Goal: Task Accomplishment & Management: Manage account settings

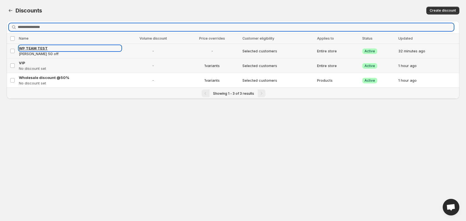
click at [34, 46] on span "WP TEAM TEST" at bounding box center [33, 48] width 29 height 4
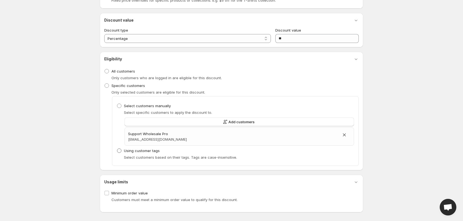
scroll to position [143, 0]
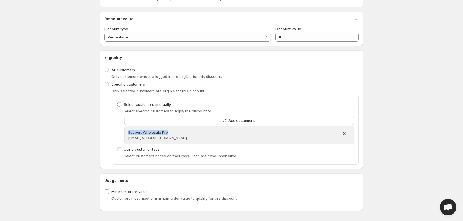
drag, startPoint x: 175, startPoint y: 133, endPoint x: 129, endPoint y: 131, distance: 45.8
click at [129, 131] on h3 "Support Wholesale Pro" at bounding box center [233, 133] width 210 height 6
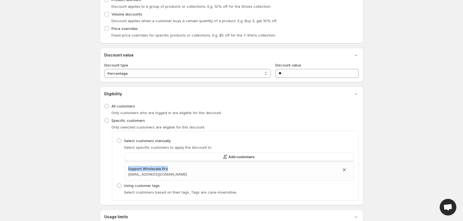
scroll to position [115, 0]
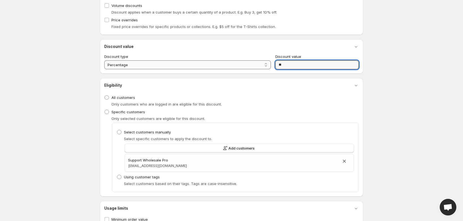
drag, startPoint x: 297, startPoint y: 66, endPoint x: 268, endPoint y: 66, distance: 29.4
click at [268, 66] on div "**********" at bounding box center [231, 62] width 255 height 16
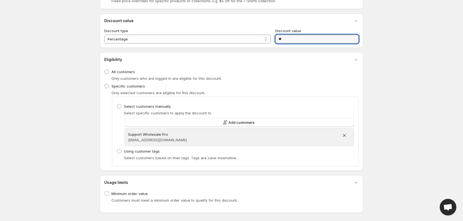
scroll to position [143, 0]
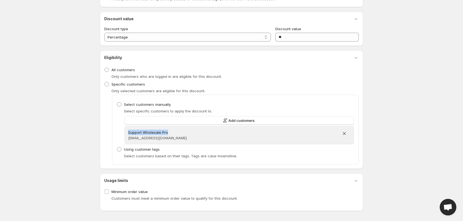
drag, startPoint x: 181, startPoint y: 131, endPoint x: 127, endPoint y: 132, distance: 53.8
click at [127, 132] on div "Support Wholesale Pro support@lockpro.io" at bounding box center [239, 136] width 229 height 18
